Goal: Transaction & Acquisition: Purchase product/service

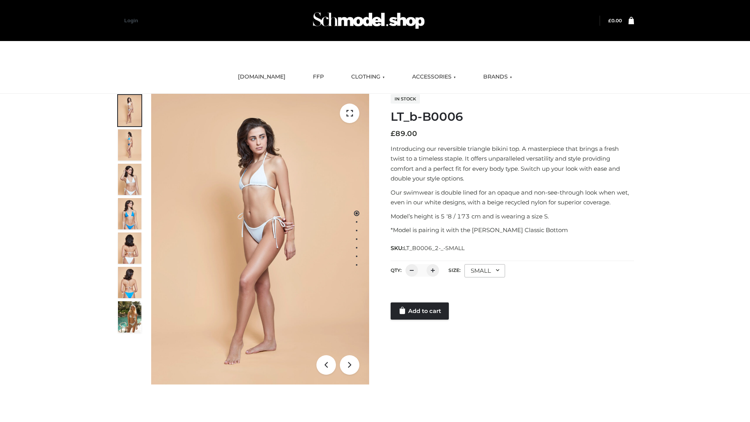
click at [420, 311] on link "Add to cart" at bounding box center [420, 310] width 58 height 17
